Goal: Find specific page/section: Find specific page/section

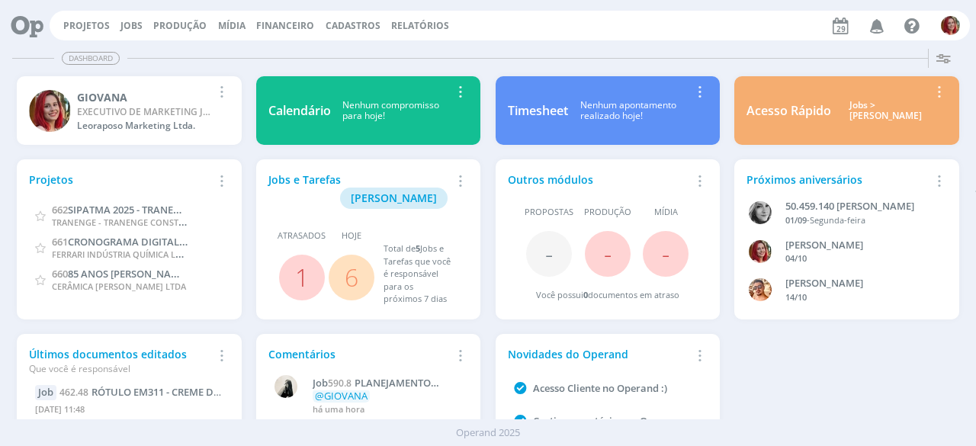
drag, startPoint x: 688, startPoint y: 60, endPoint x: 673, endPoint y: 56, distance: 15.7
click at [685, 59] on div "Dashboard" at bounding box center [488, 58] width 952 height 22
click at [353, 261] on link "6" at bounding box center [352, 277] width 14 height 33
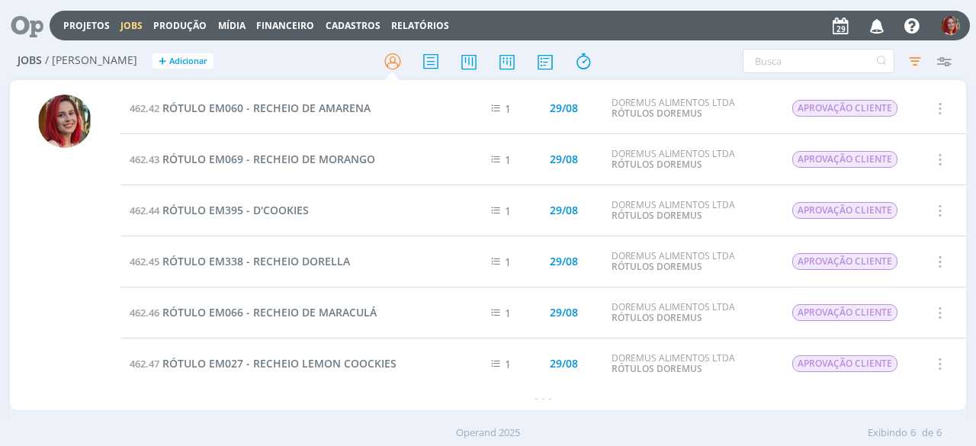
click at [941, 106] on icon "button" at bounding box center [939, 108] width 17 height 18
click at [316, 107] on span "RÓTULO EM060 - RECHEIO DE AMARENA" at bounding box center [266, 108] width 208 height 14
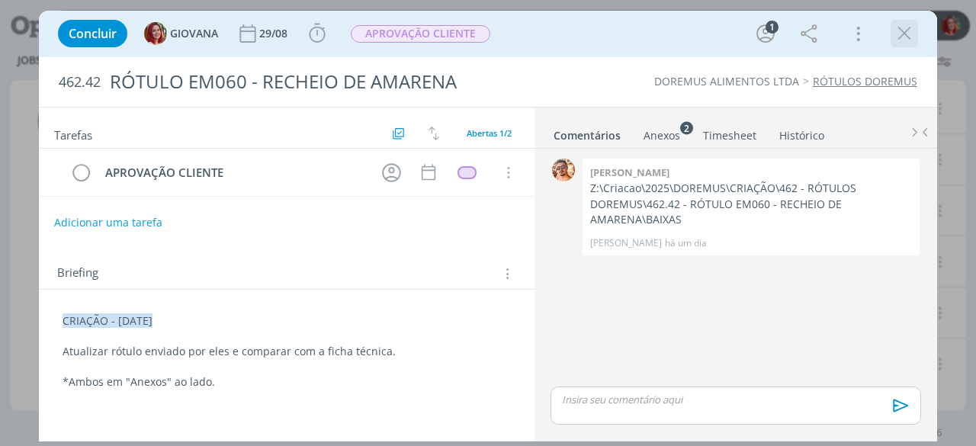
click at [891, 37] on div "dialog" at bounding box center [904, 33] width 27 height 27
click at [899, 36] on icon "dialog" at bounding box center [904, 33] width 23 height 23
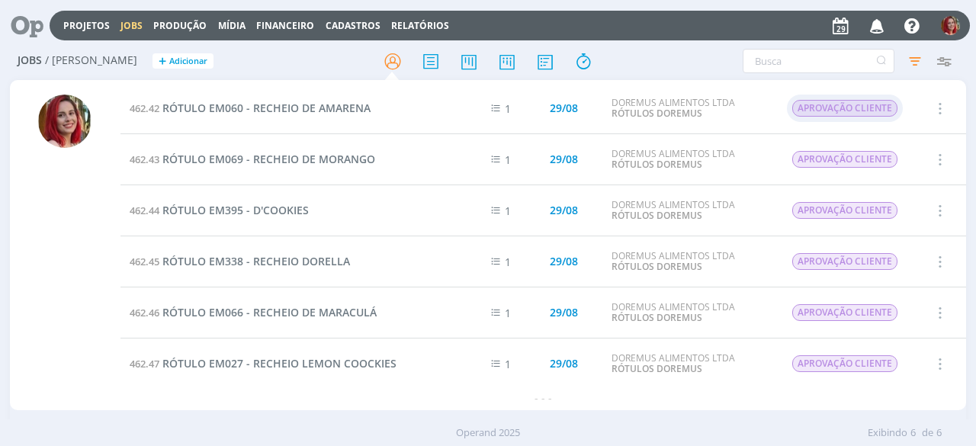
click at [835, 106] on span "APROVAÇÃO CLIENTE" at bounding box center [844, 108] width 105 height 17
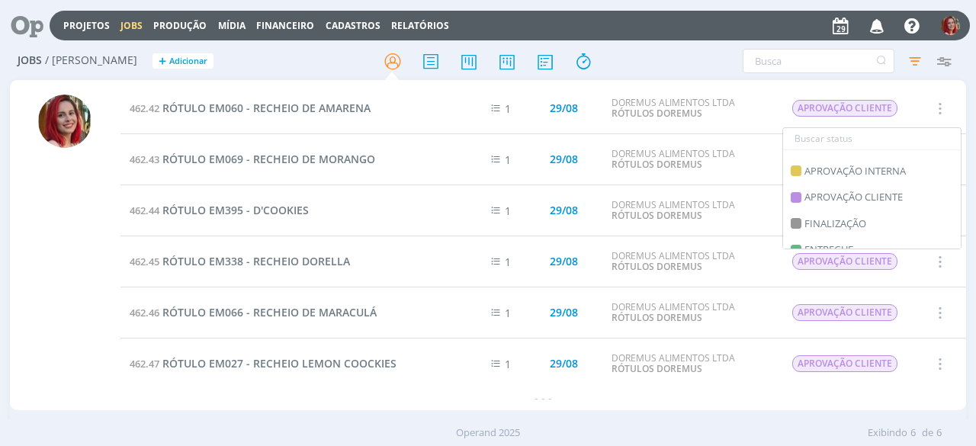
scroll to position [305, 0]
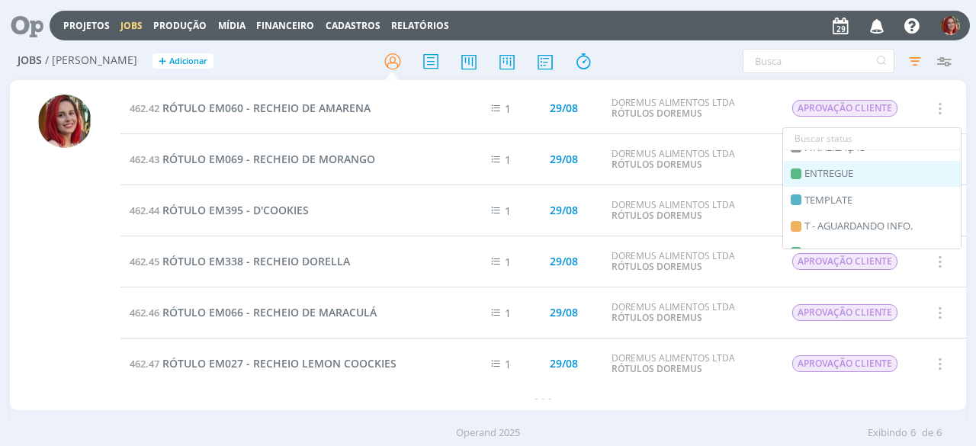
click at [852, 172] on span "ENTREGUE" at bounding box center [828, 173] width 49 height 15
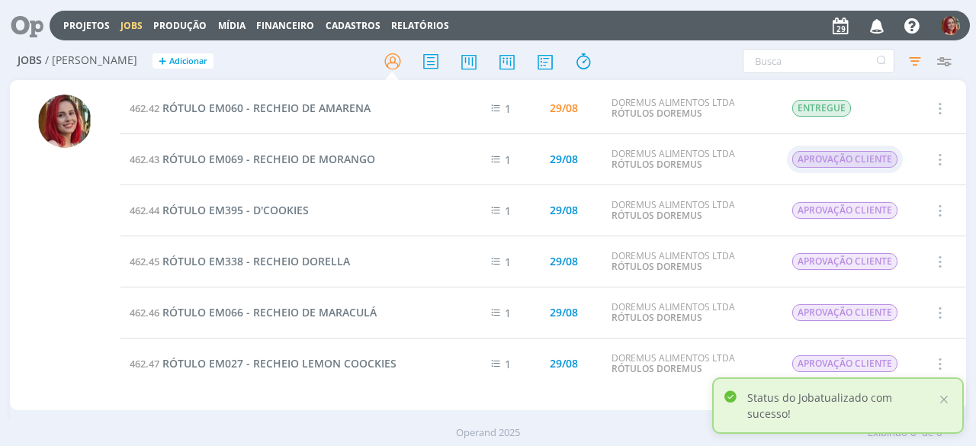
click at [860, 161] on span "APROVAÇÃO CLIENTE" at bounding box center [844, 159] width 105 height 17
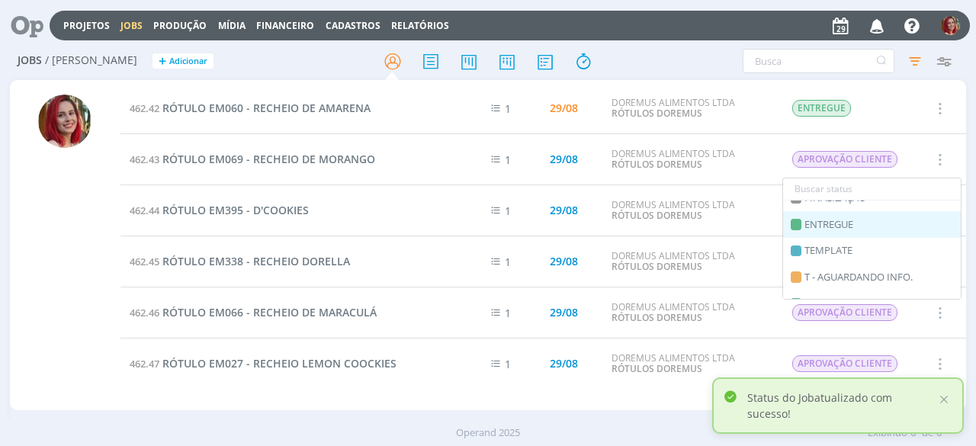
click at [857, 219] on div "ENTREGUE" at bounding box center [872, 224] width 178 height 27
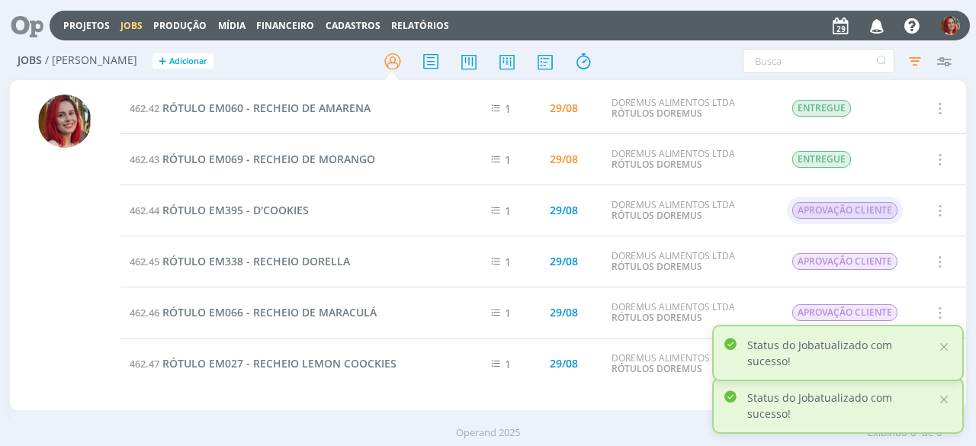
click at [845, 207] on span "APROVAÇÃO CLIENTE" at bounding box center [844, 210] width 105 height 17
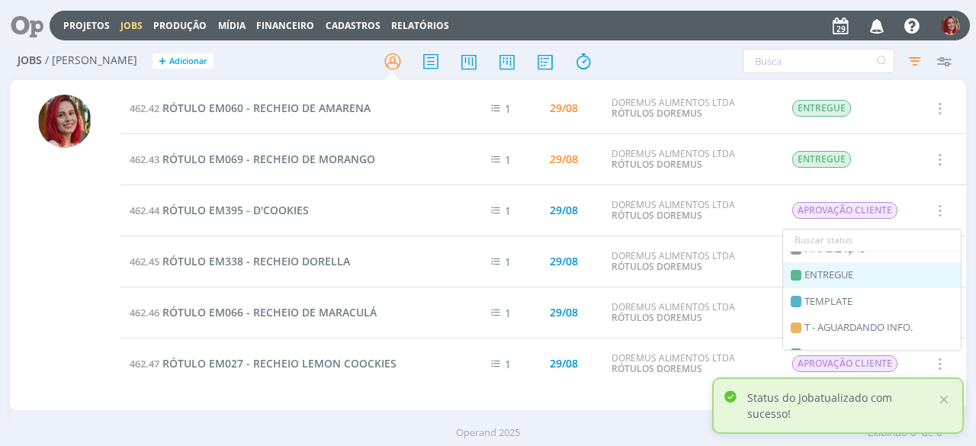
click at [864, 275] on div "ENTREGUE" at bounding box center [872, 275] width 178 height 27
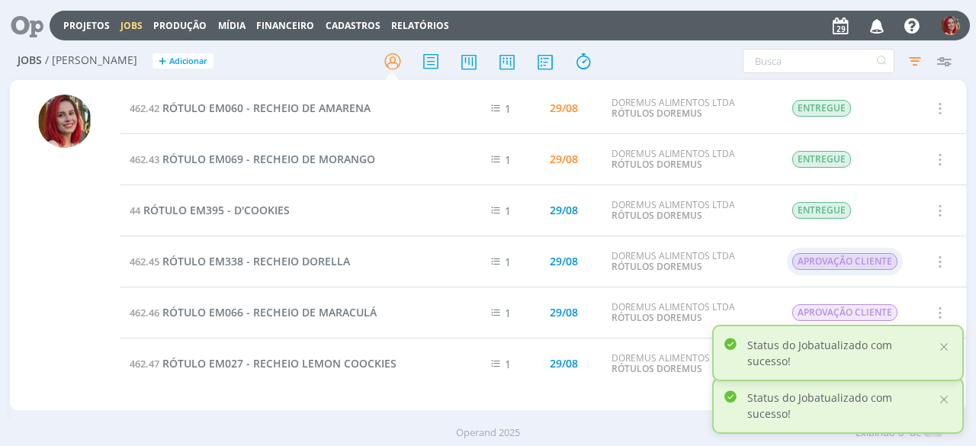
click at [843, 256] on span "APROVAÇÃO CLIENTE" at bounding box center [844, 261] width 105 height 17
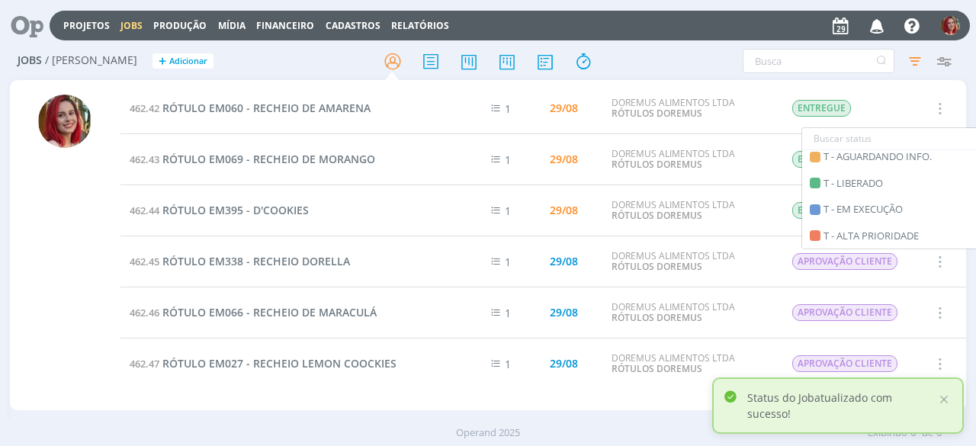
scroll to position [298, 0]
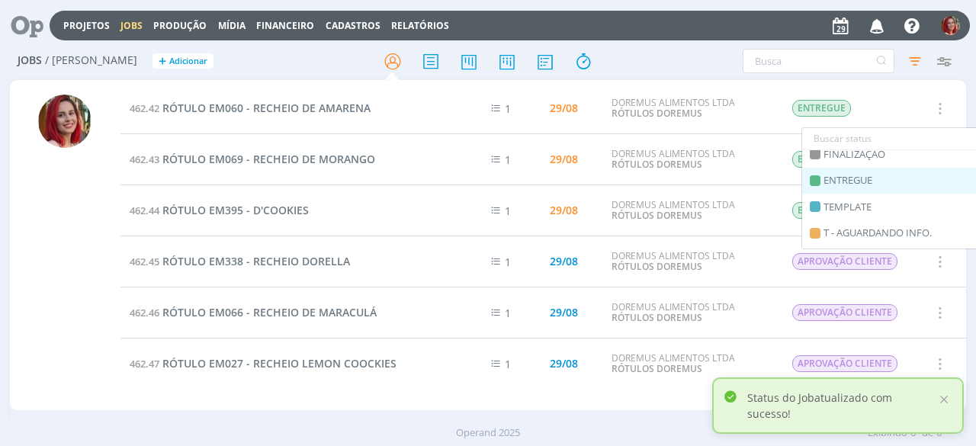
click at [868, 185] on span "ENTREGUE" at bounding box center [847, 180] width 49 height 15
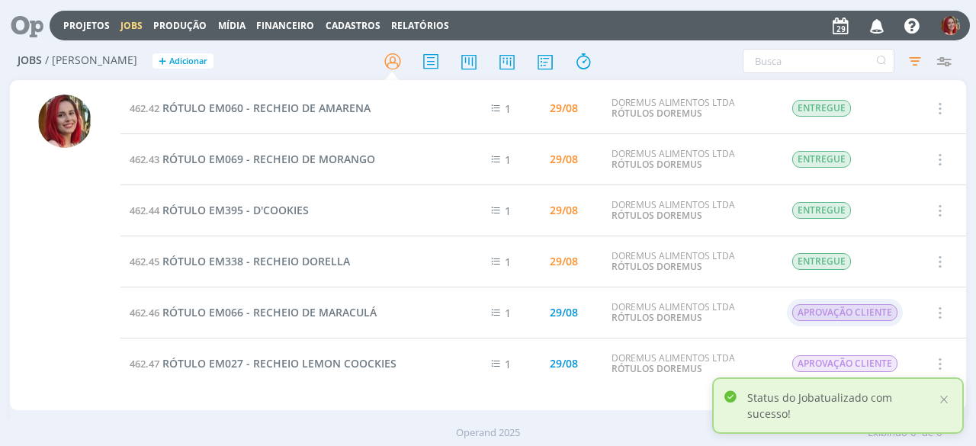
click at [842, 307] on span "APROVAÇÃO CLIENTE" at bounding box center [844, 312] width 105 height 17
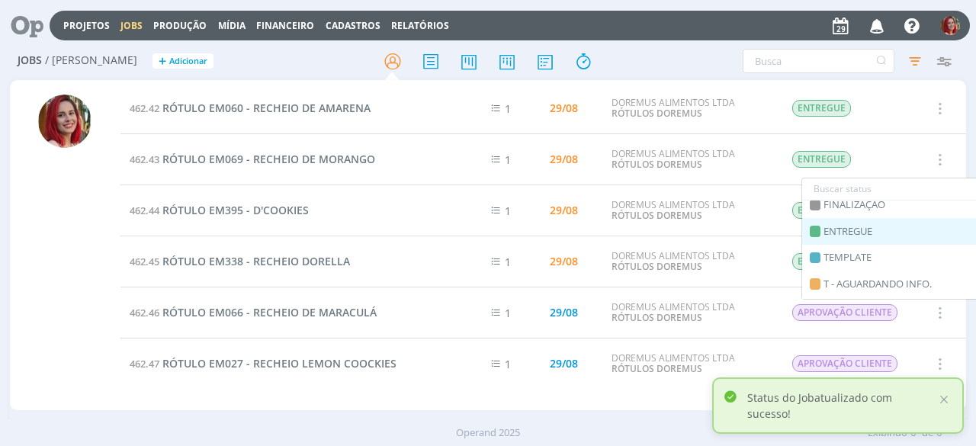
click at [892, 231] on div "ENTREGUE" at bounding box center [891, 231] width 178 height 27
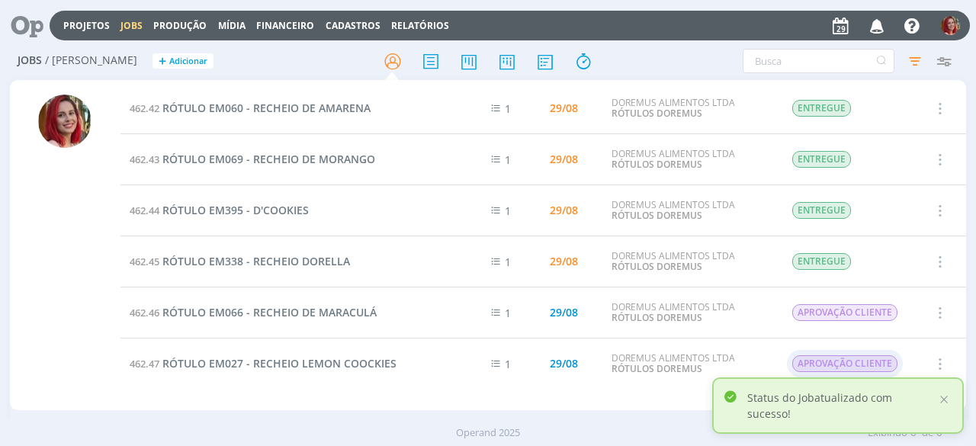
click at [856, 364] on span "APROVAÇÃO CLIENTE" at bounding box center [844, 363] width 105 height 17
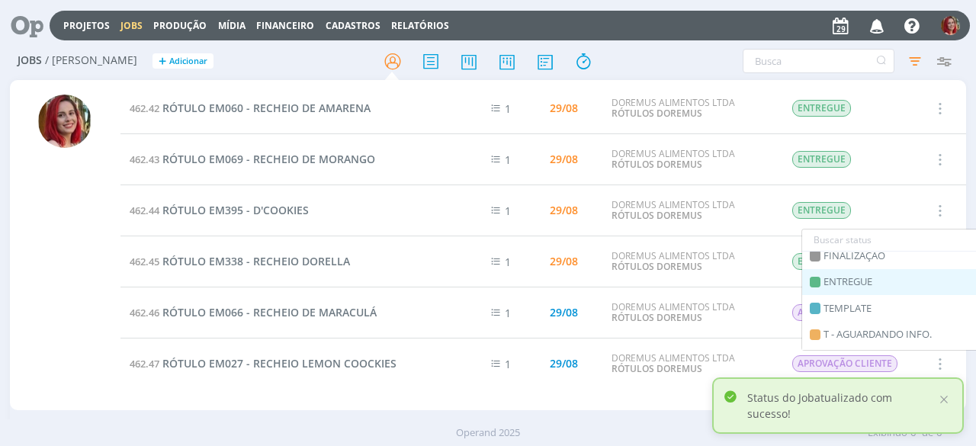
click at [878, 275] on div "ENTREGUE" at bounding box center [891, 282] width 178 height 27
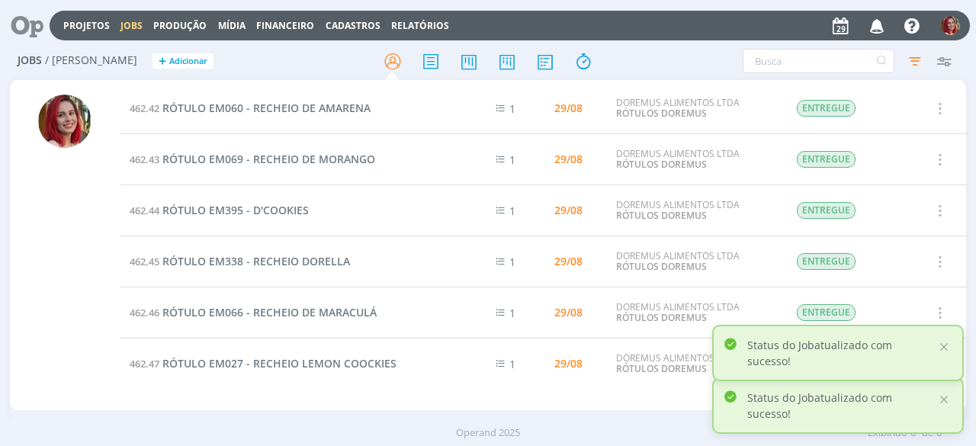
click at [15, 14] on icon at bounding box center [21, 26] width 31 height 30
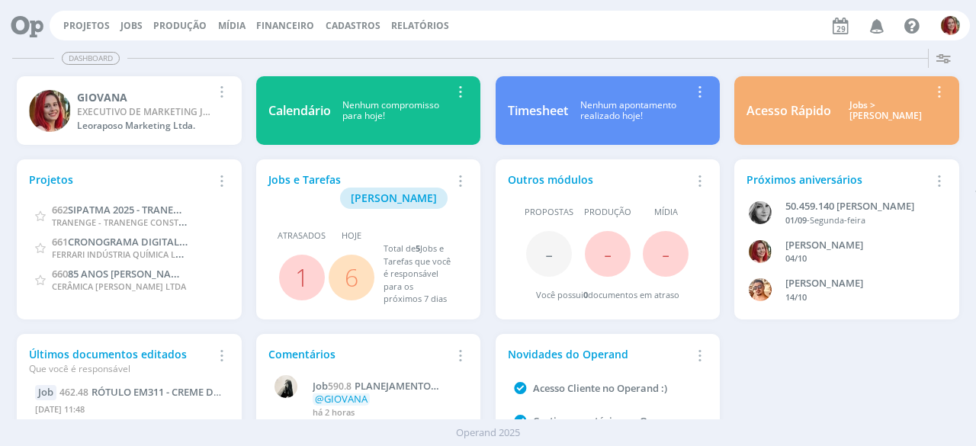
click at [352, 261] on link "6" at bounding box center [352, 277] width 14 height 33
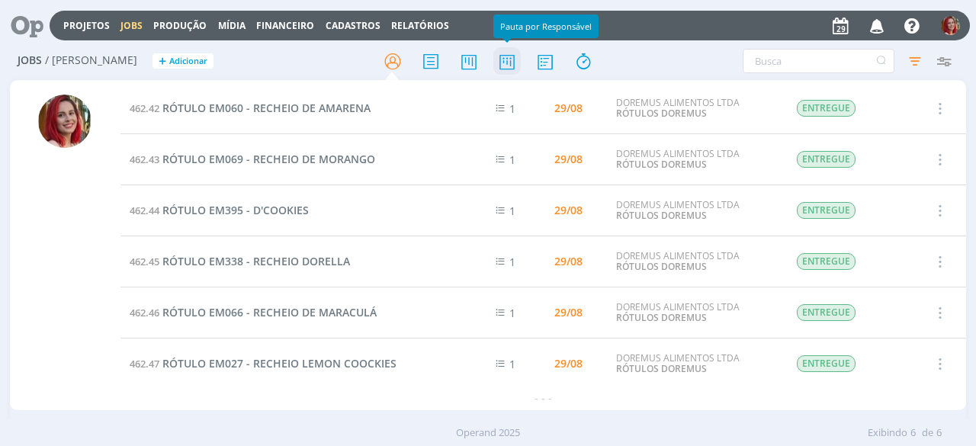
click at [515, 56] on icon at bounding box center [506, 62] width 27 height 30
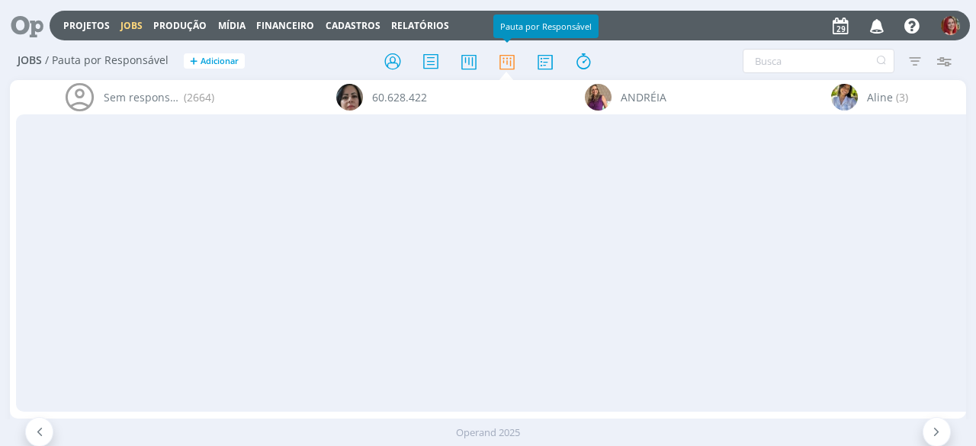
scroll to position [0, 5643]
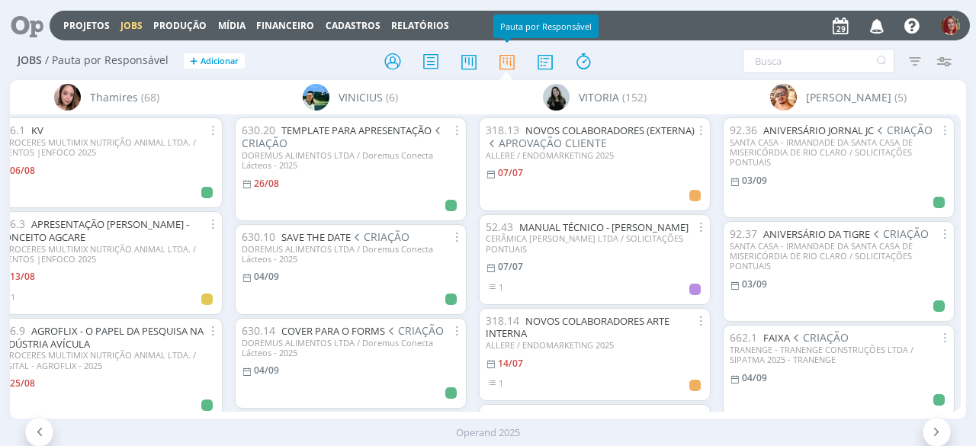
click at [25, 32] on icon at bounding box center [21, 26] width 31 height 30
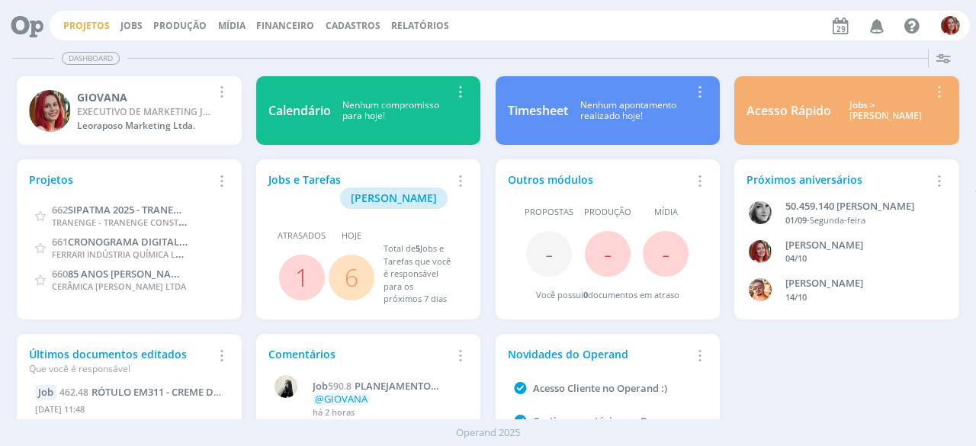
click at [105, 24] on link "Projetos" at bounding box center [86, 25] width 47 height 13
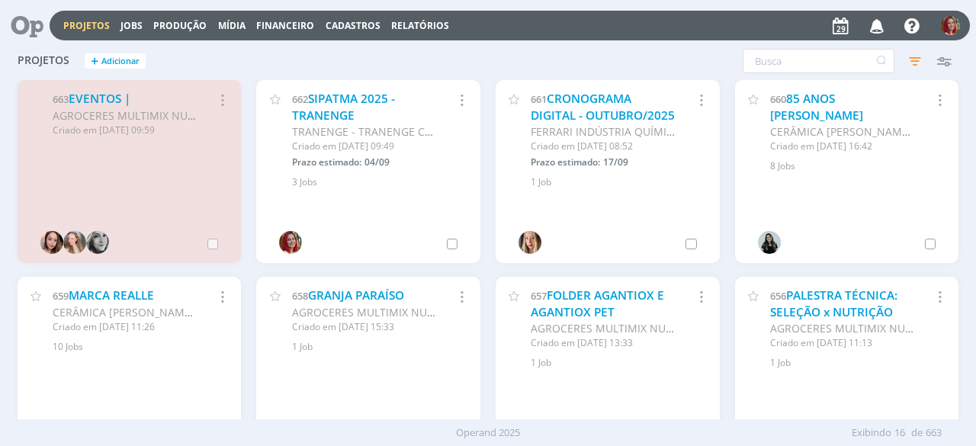
click at [34, 33] on icon at bounding box center [21, 26] width 31 height 30
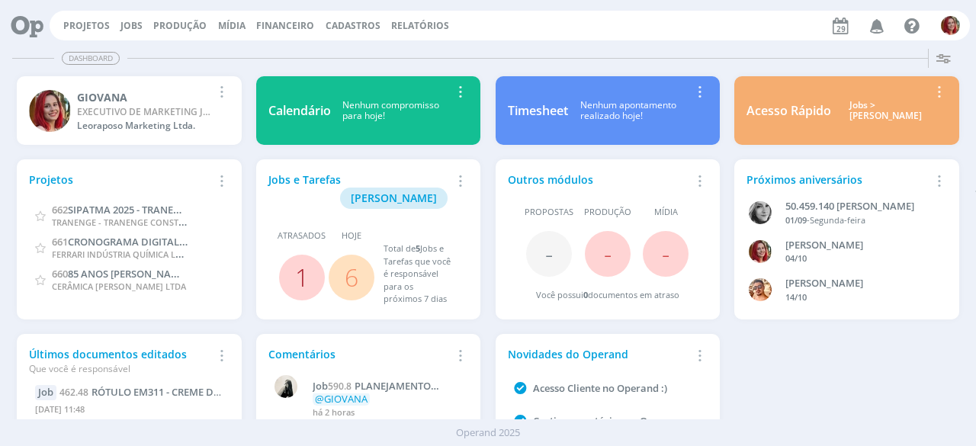
click at [303, 261] on link "1" at bounding box center [302, 277] width 14 height 33
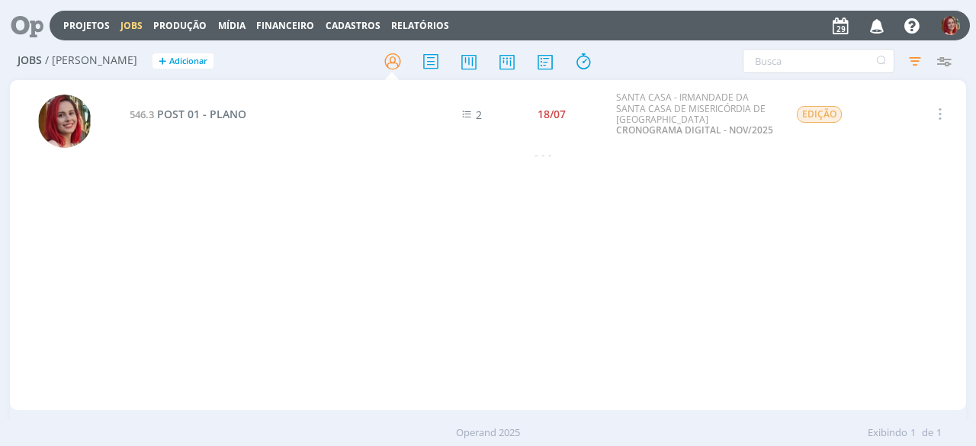
click at [24, 9] on div at bounding box center [21, 26] width 31 height 34
click at [29, 24] on icon at bounding box center [21, 26] width 31 height 30
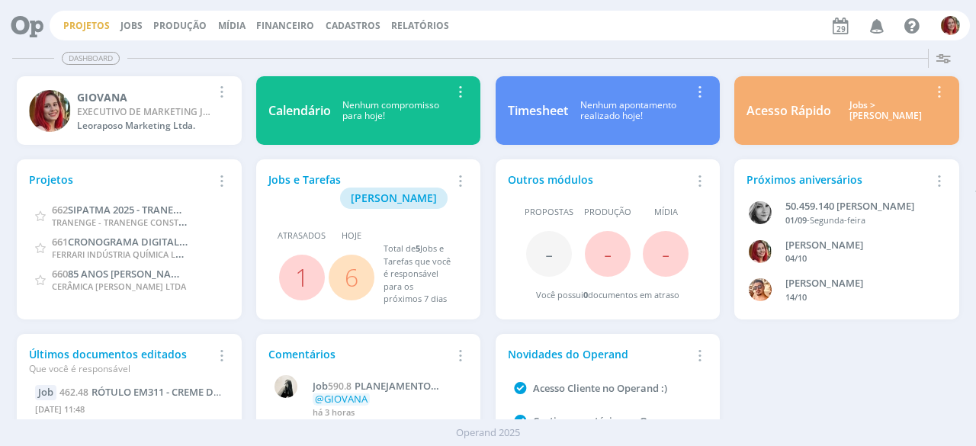
click at [100, 27] on link "Projetos" at bounding box center [86, 25] width 47 height 13
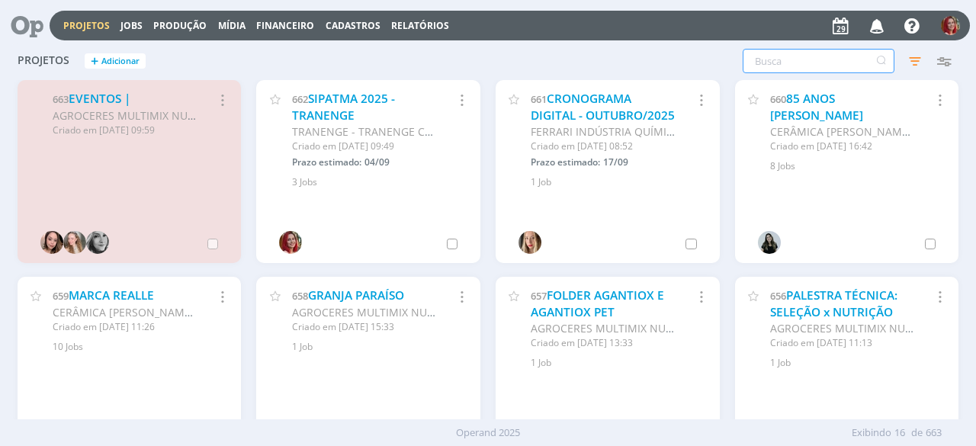
click at [812, 63] on input "text" at bounding box center [819, 61] width 152 height 24
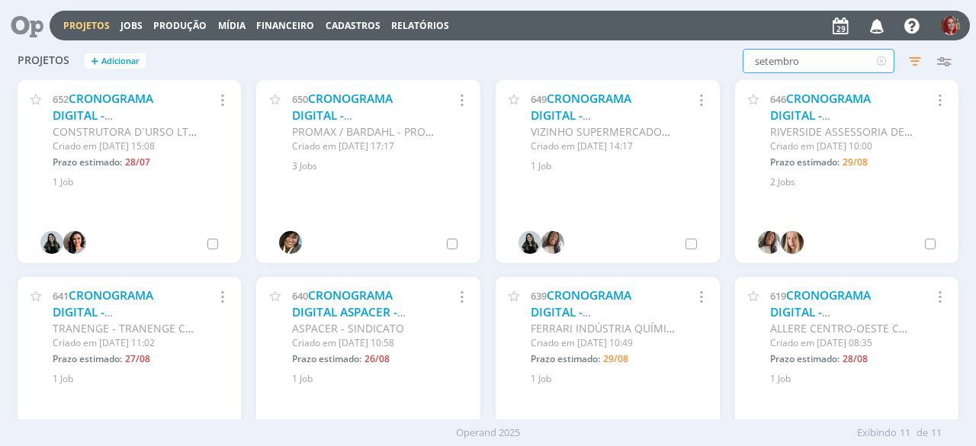
drag, startPoint x: 823, startPoint y: 64, endPoint x: 602, endPoint y: 82, distance: 222.6
click at [602, 82] on div "Projetos + Adicionar setembro Filtros Filtrar [GEOGRAPHIC_DATA] setembro Status…" at bounding box center [488, 231] width 956 height 377
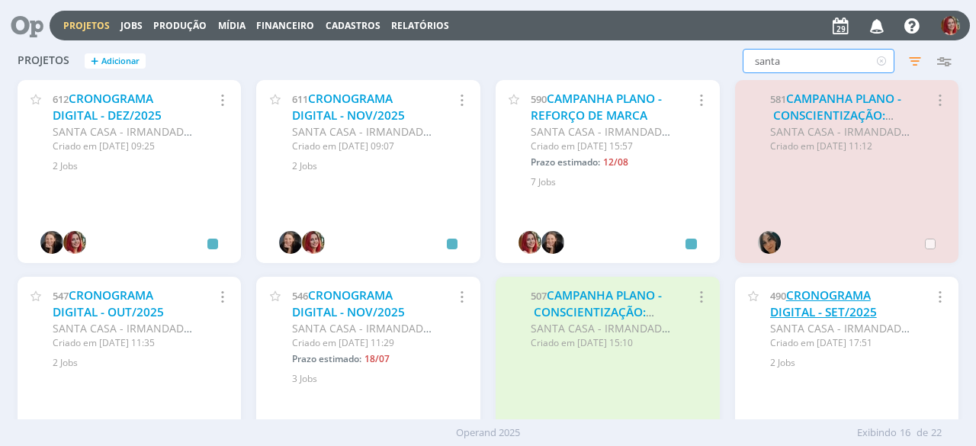
type input "santa"
click at [859, 313] on link "CRONOGRAMA DIGITAL - SET/2025" at bounding box center [823, 303] width 107 height 33
